Goal: Transaction & Acquisition: Purchase product/service

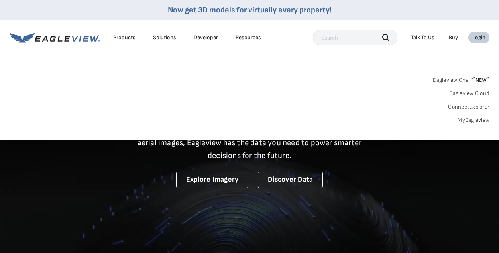
click at [476, 36] on div "Login" at bounding box center [478, 37] width 13 height 7
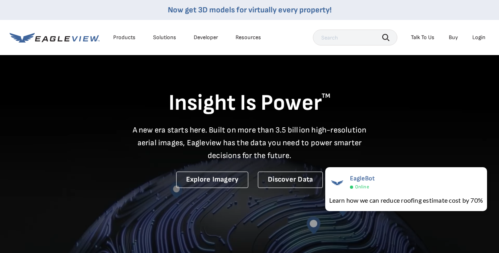
click at [477, 37] on div "Login" at bounding box center [478, 37] width 13 height 7
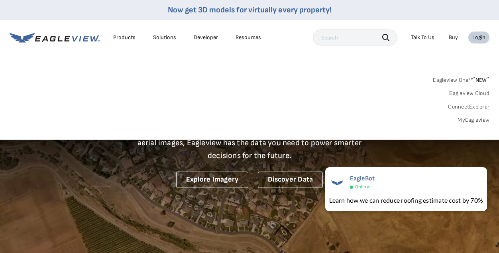
click at [481, 119] on link "MyEagleview" at bounding box center [474, 119] width 32 height 7
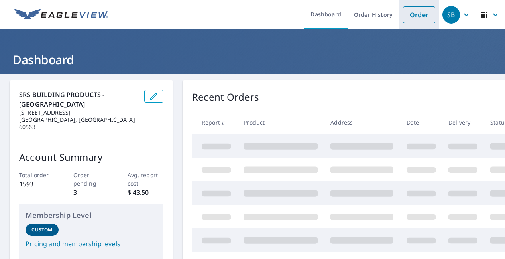
click at [416, 15] on link "Order" at bounding box center [419, 14] width 32 height 17
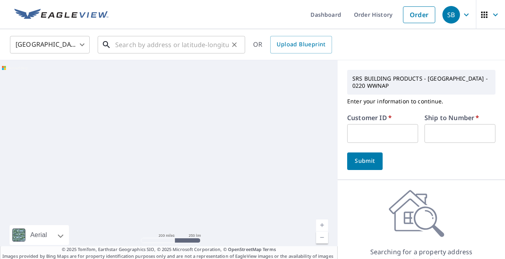
click at [134, 44] on input "text" at bounding box center [172, 44] width 114 height 22
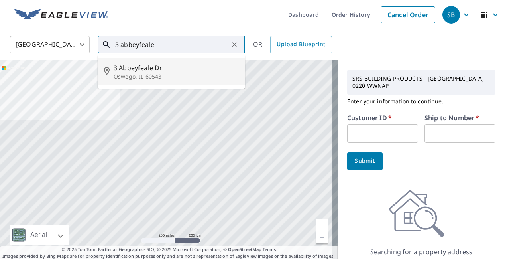
click at [128, 69] on span "3 Abbeyfeale Dr" at bounding box center [176, 68] width 125 height 10
type input "3 Abbeyfeale Dr Oswego, IL 60543"
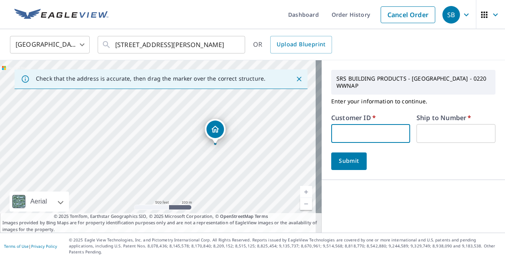
click at [343, 124] on input "text" at bounding box center [370, 133] width 79 height 19
type input "s051982"
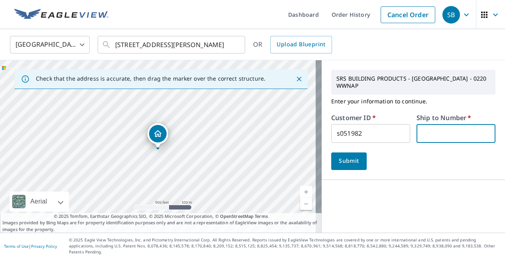
click at [431, 129] on input "text" at bounding box center [456, 133] width 79 height 19
type input "1"
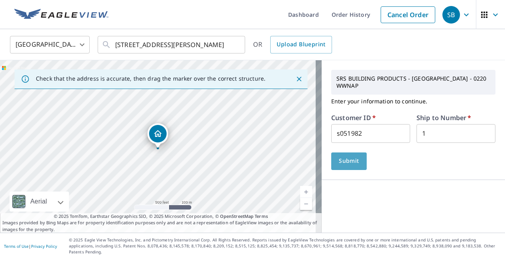
click at [352, 156] on span "Submit" at bounding box center [349, 161] width 23 height 10
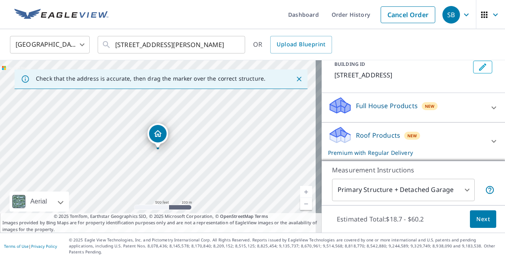
scroll to position [154, 0]
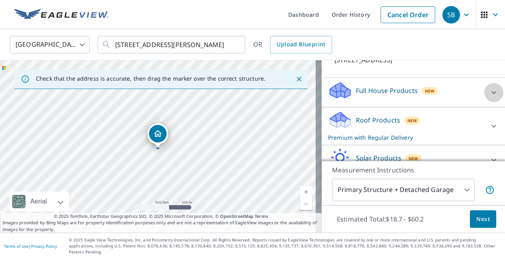
click at [489, 91] on icon at bounding box center [494, 93] width 10 height 10
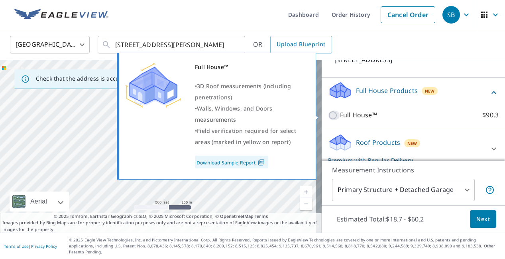
click at [328, 116] on input "Full House™ $90.3" at bounding box center [334, 115] width 12 height 10
checkbox input "true"
checkbox input "false"
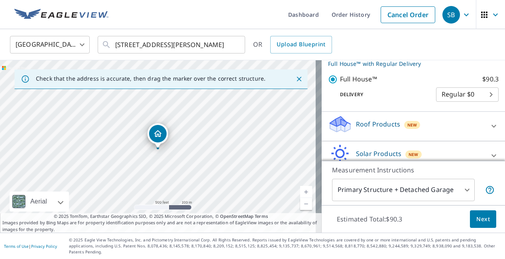
scroll to position [199, 0]
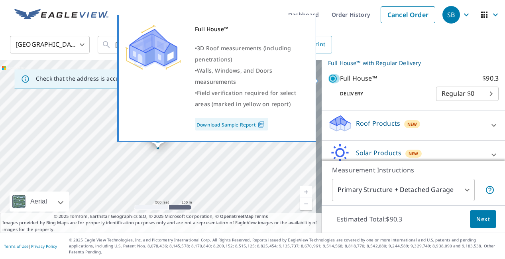
click at [329, 79] on input "Full House™ $90.3" at bounding box center [334, 79] width 12 height 10
checkbox input "false"
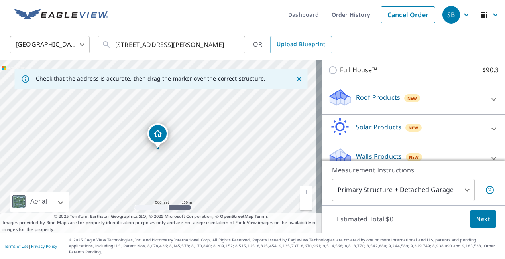
scroll to position [206, 0]
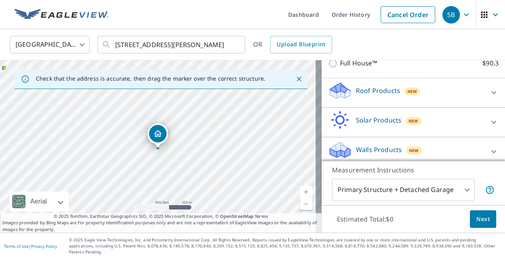
click at [429, 145] on div "Walls Products New" at bounding box center [406, 151] width 156 height 23
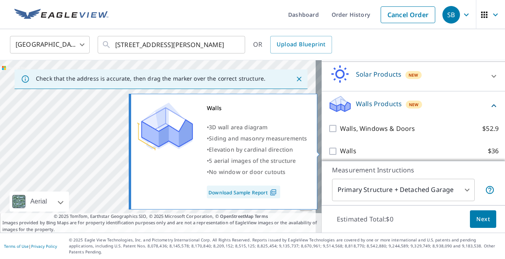
click at [329, 152] on input "Walls $36" at bounding box center [334, 151] width 12 height 10
checkbox input "true"
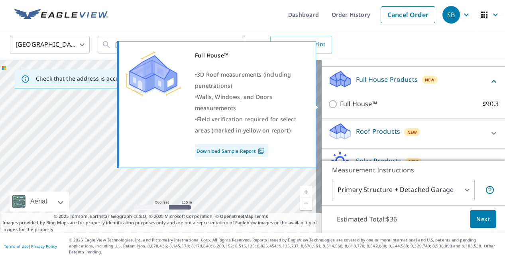
scroll to position [165, 0]
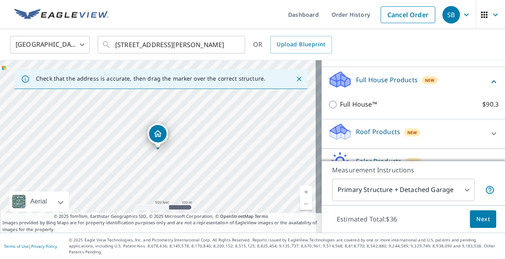
click at [492, 134] on icon at bounding box center [494, 133] width 5 height 3
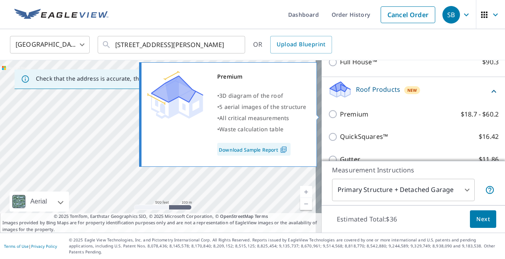
scroll to position [207, 0]
click at [328, 118] on input "Premium $18.7 - $60.2" at bounding box center [334, 115] width 12 height 10
checkbox input "true"
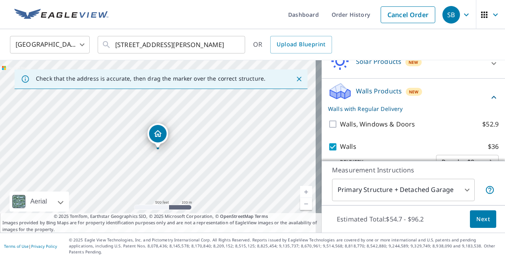
scroll to position [382, 0]
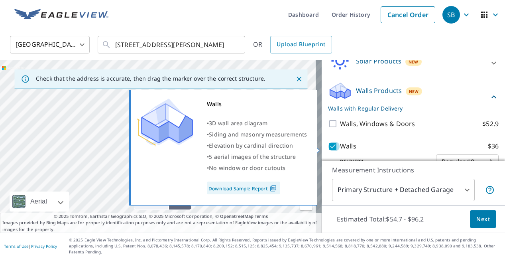
click at [329, 148] on input "Walls $36" at bounding box center [334, 147] width 12 height 10
checkbox input "false"
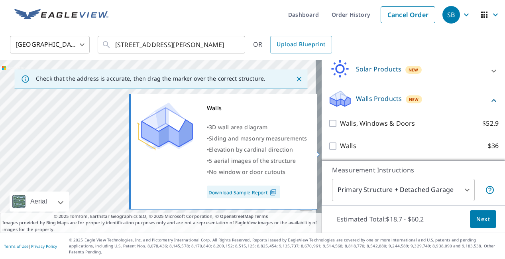
scroll to position [369, 0]
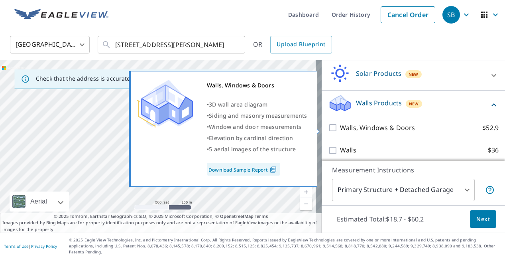
click at [329, 127] on input "Walls, Windows & Doors $52.9" at bounding box center [334, 128] width 12 height 10
checkbox input "true"
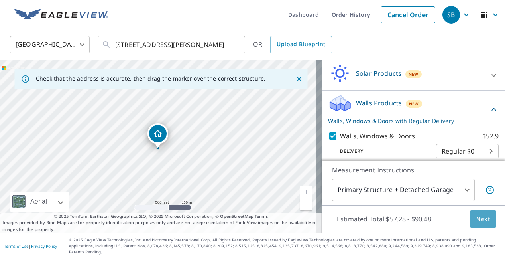
click at [479, 224] on span "Next" at bounding box center [483, 219] width 14 height 10
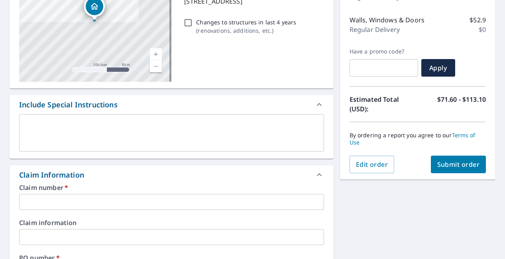
scroll to position [125, 0]
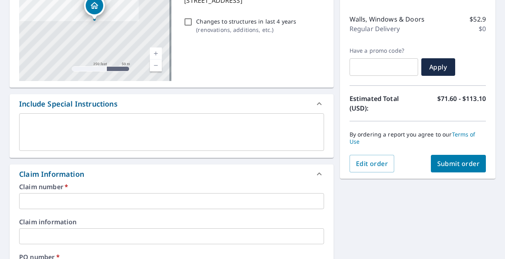
click at [82, 203] on input "text" at bounding box center [171, 201] width 305 height 16
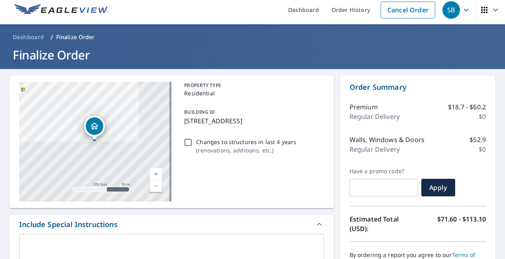
scroll to position [0, 0]
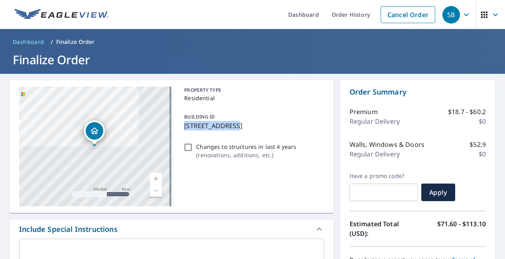
drag, startPoint x: 229, startPoint y: 126, endPoint x: 183, endPoint y: 126, distance: 45.9
click at [184, 126] on p "3 Abbeyfeale Dr, Oswego, IL, 60543" at bounding box center [252, 126] width 136 height 10
checkbox input "true"
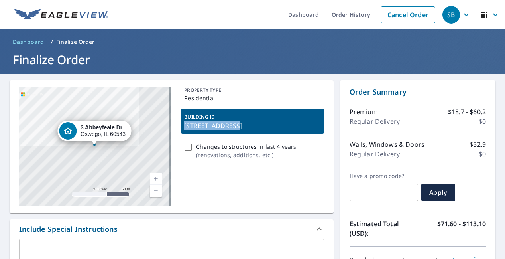
copy p "3 Abbeyfeale Dr"
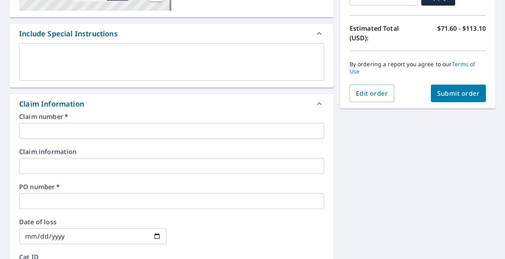
scroll to position [196, 0]
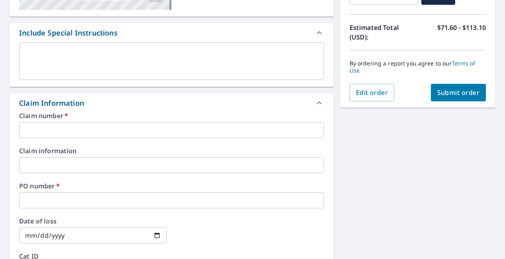
click at [34, 196] on input "text" at bounding box center [171, 200] width 305 height 16
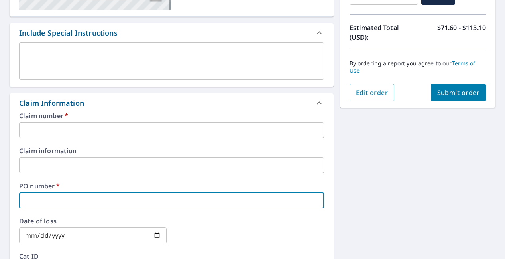
drag, startPoint x: 34, startPoint y: 196, endPoint x: 36, endPoint y: 204, distance: 8.6
paste input "3 Abbeyfeale Dr"
type input "3 Abbeyfeale Dr"
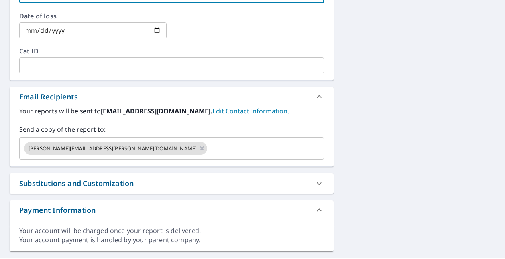
scroll to position [402, 0]
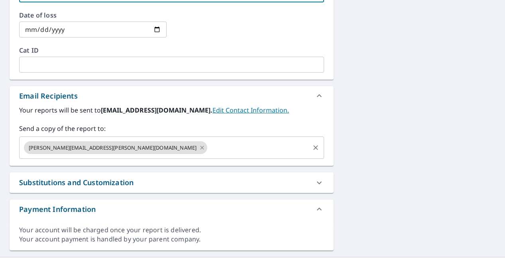
click at [200, 149] on icon at bounding box center [202, 148] width 4 height 4
checkbox input "true"
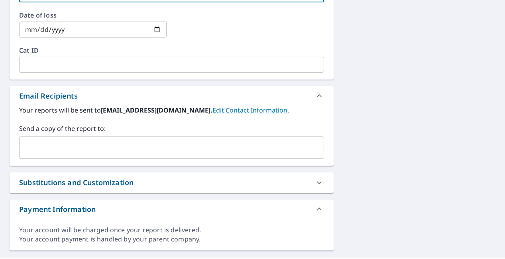
type input "3 Abbeyfeale Dr"
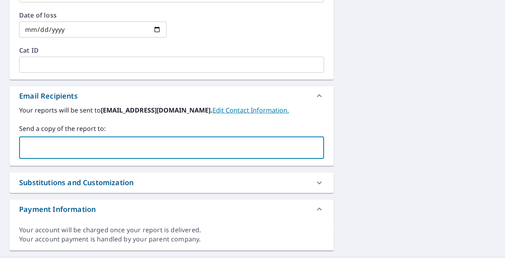
click at [103, 148] on input "text" at bounding box center [166, 147] width 286 height 15
type input "t"
type input "shari@toptierexteriors.net,"
checkbox input "true"
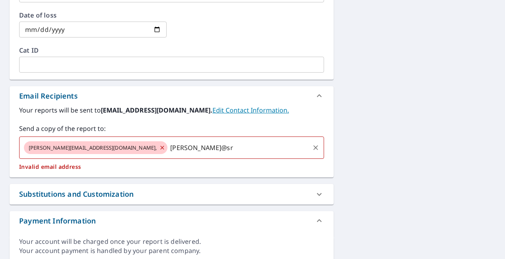
type input "c.auer@srs"
click at [191, 157] on div "shari@toptierexteriors.net, c.auer@srs ​" at bounding box center [171, 147] width 305 height 22
click at [169, 144] on input "c.auer@srs" at bounding box center [239, 147] width 140 height 15
click at [94, 148] on span "shari@toptierexteriors.net," at bounding box center [93, 148] width 138 height 8
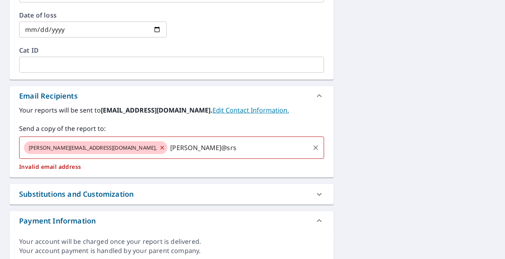
click at [159, 147] on icon at bounding box center [162, 147] width 6 height 9
checkbox input "true"
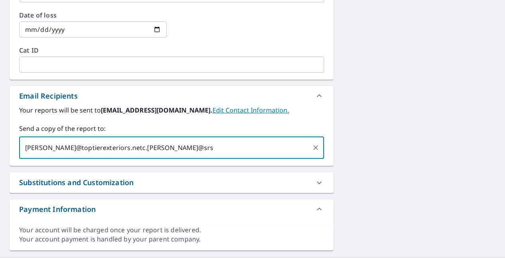
type input "shari@toptierexteriors.netrc.auer@srs"
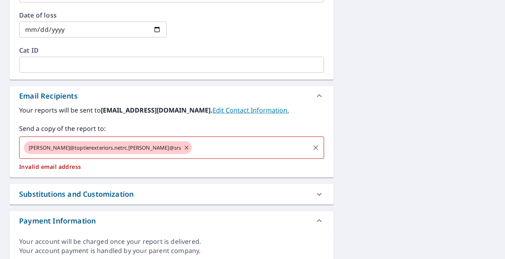
click at [185, 149] on icon at bounding box center [187, 148] width 4 height 4
checkbox input "true"
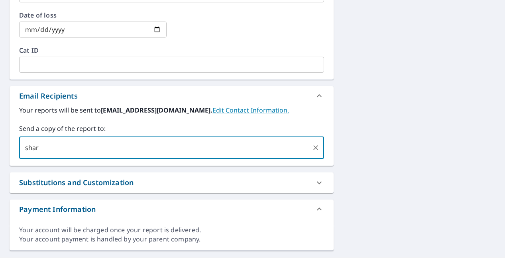
type input "shari"
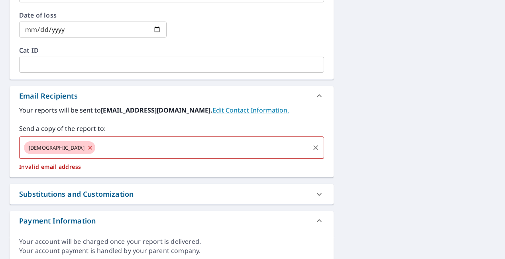
checkbox input "true"
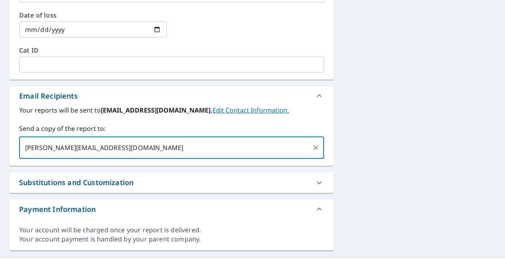
type input "shari@toptierexteriors.net"
checkbox input "true"
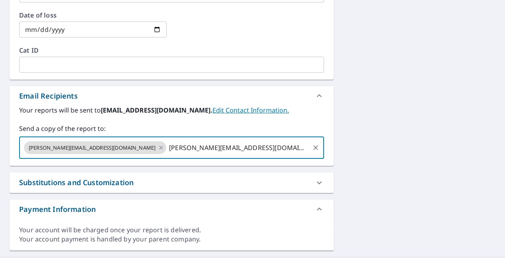
type input "c.auer@srsbuildingproducts.com"
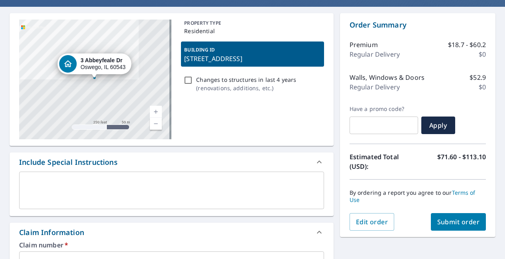
scroll to position [67, 0]
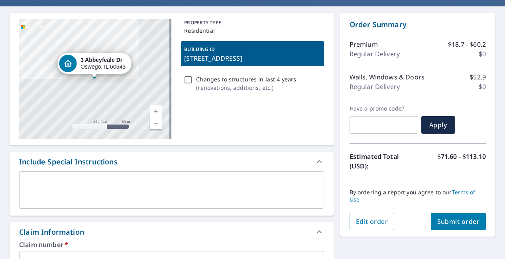
click at [453, 217] on span "Submit order" at bounding box center [458, 221] width 43 height 9
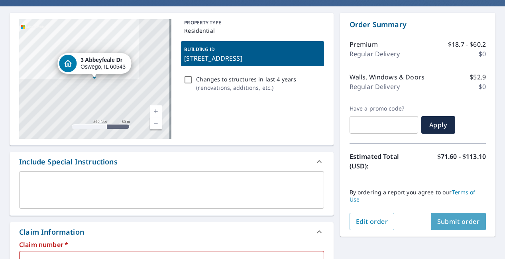
click at [452, 218] on span "Submit order" at bounding box center [458, 221] width 43 height 9
checkbox input "true"
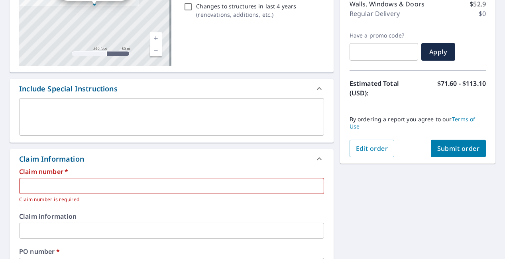
scroll to position [146, 0]
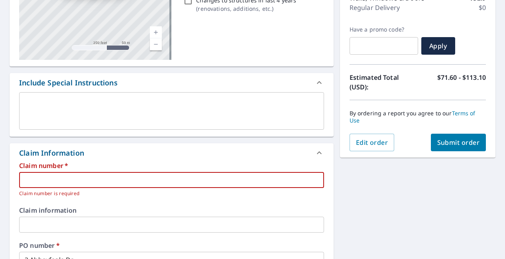
click at [94, 183] on input "text" at bounding box center [171, 180] width 305 height 16
type input "1"
checkbox input "true"
type input "1"
click at [248, 195] on p "Claim number is required" at bounding box center [168, 193] width 299 height 8
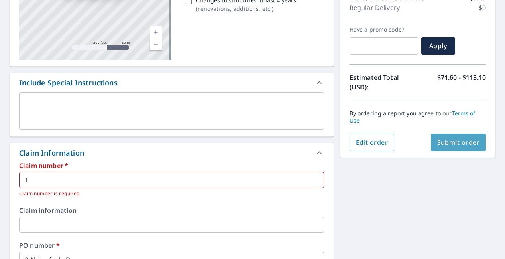
click at [455, 140] on span "Submit order" at bounding box center [458, 142] width 43 height 9
checkbox input "true"
